Goal: Task Accomplishment & Management: Manage account settings

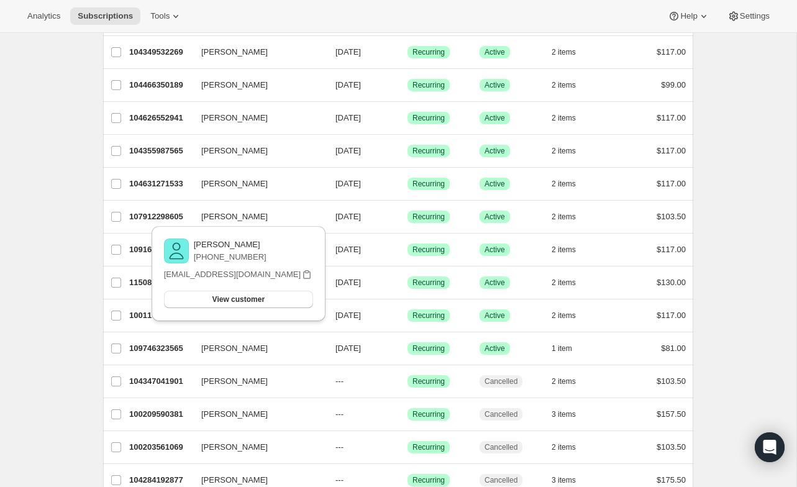
click at [94, 184] on div "All Active Prepaid Paused Cancelled No inventory Needs Review More views All Ac…" at bounding box center [393, 219] width 600 height 892
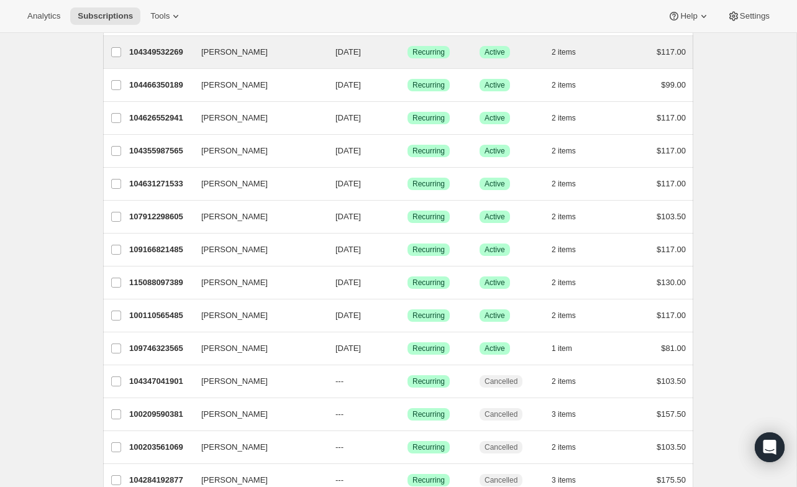
scroll to position [175, 0]
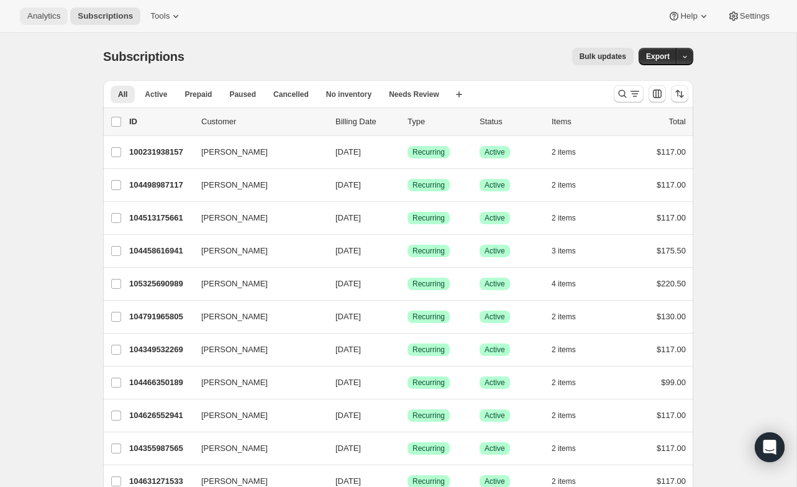
click at [39, 16] on span "Analytics" at bounding box center [43, 16] width 33 height 10
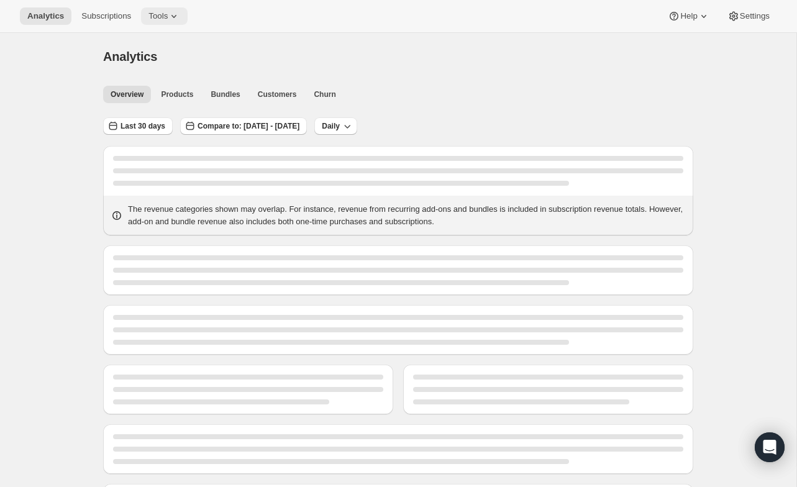
click at [156, 16] on span "Tools" at bounding box center [158, 16] width 19 height 10
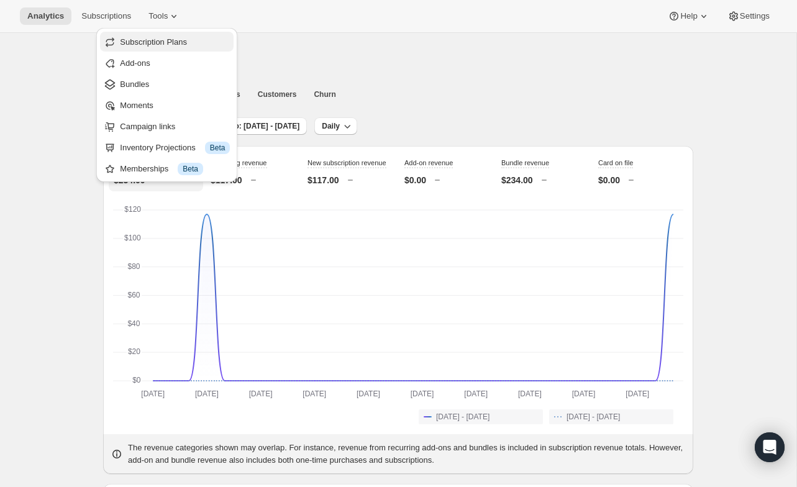
click at [142, 48] on span "Subscription Plans" at bounding box center [175, 42] width 110 height 12
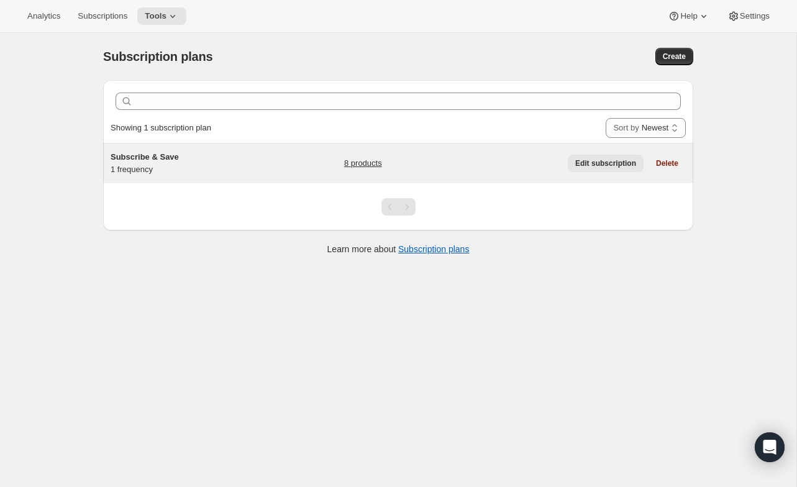
click at [605, 160] on span "Edit subscription" at bounding box center [605, 163] width 61 height 10
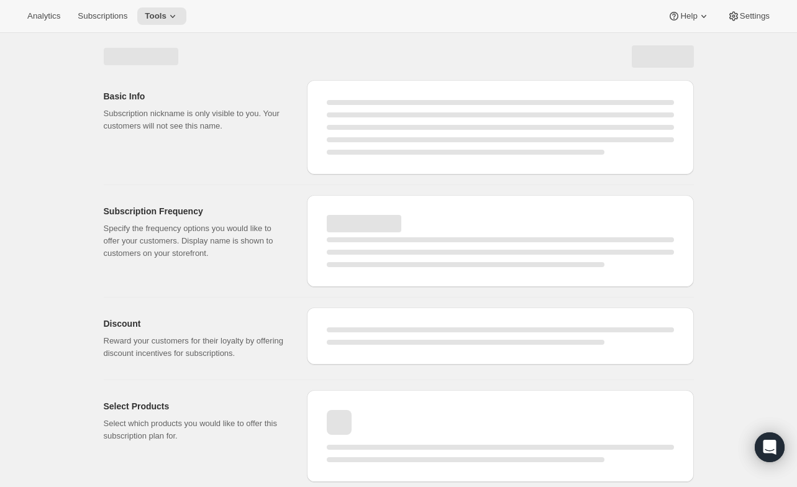
select select "WEEK"
select select "MONTH"
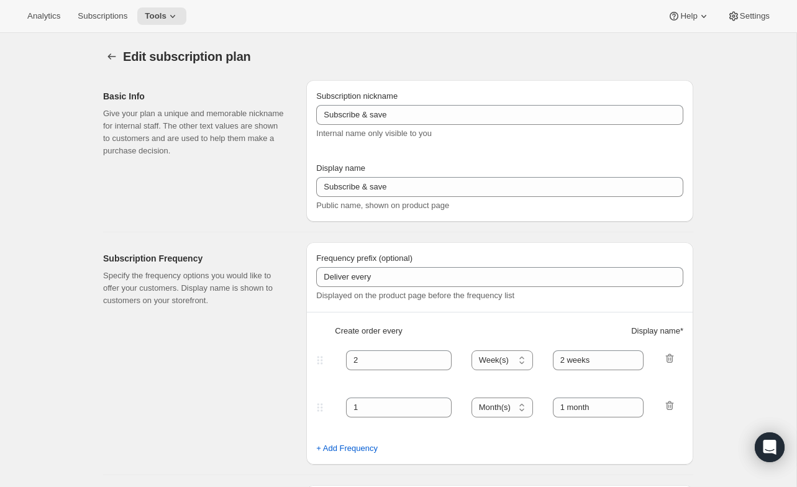
type input "Subscribe & Save"
type input "Subscribe & Save 10%"
type input "6"
select select "MONTH"
type input "Shipments of 2+ customizable bottles every 6 months"
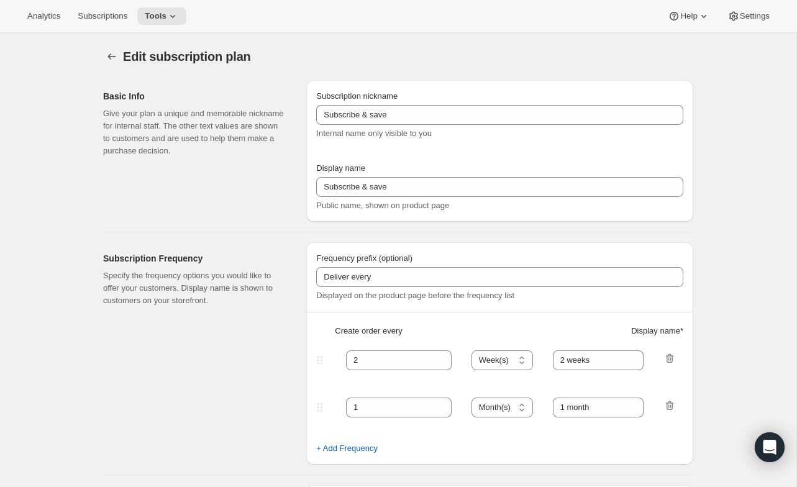
type input "Modify or cancel your subscription anytime."
checkbox input "true"
select select "YEARDAY"
select select "4"
select select "11"
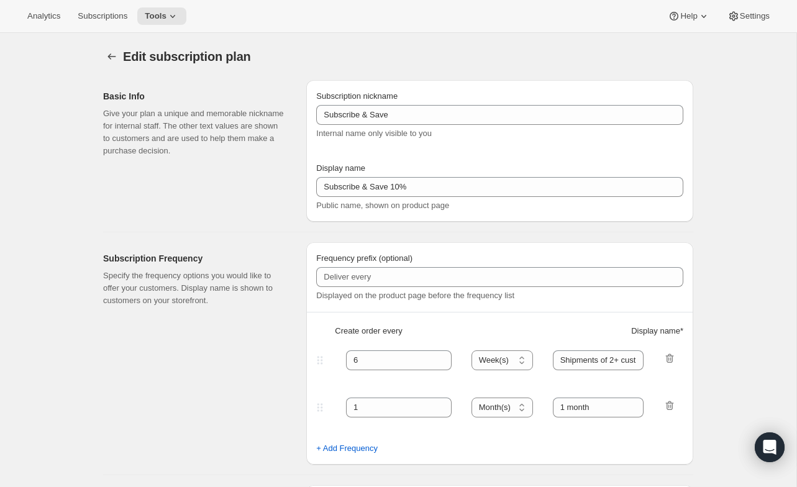
select select "9"
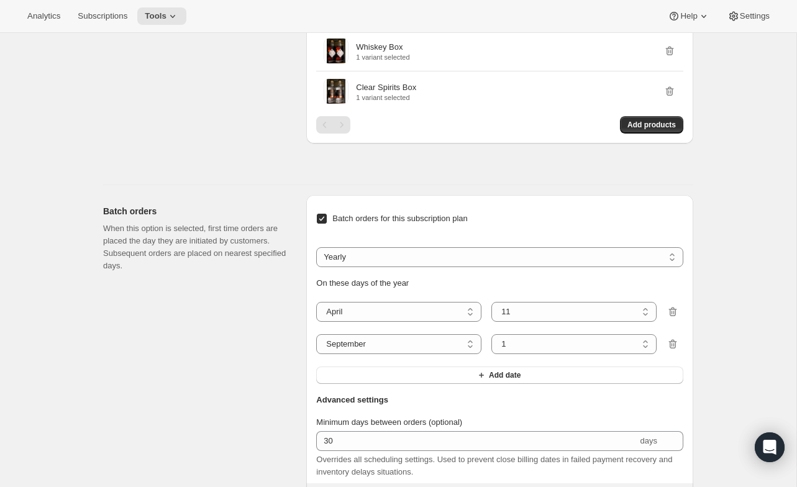
scroll to position [989, 0]
